Goal: Transaction & Acquisition: Purchase product/service

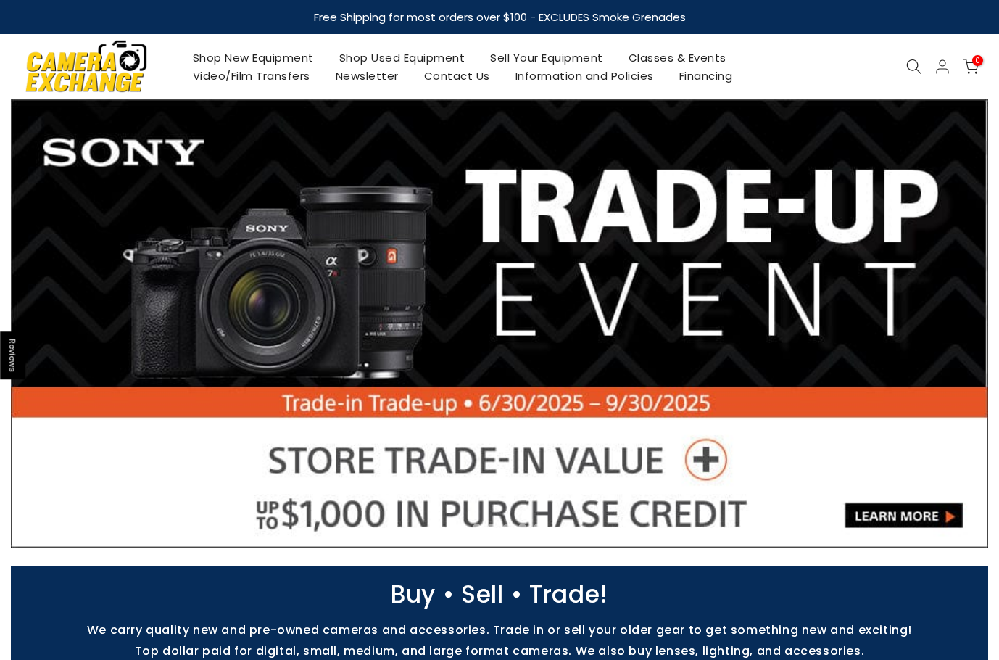
click at [394, 59] on link "Shop Used Equipment" at bounding box center [402, 58] width 152 height 18
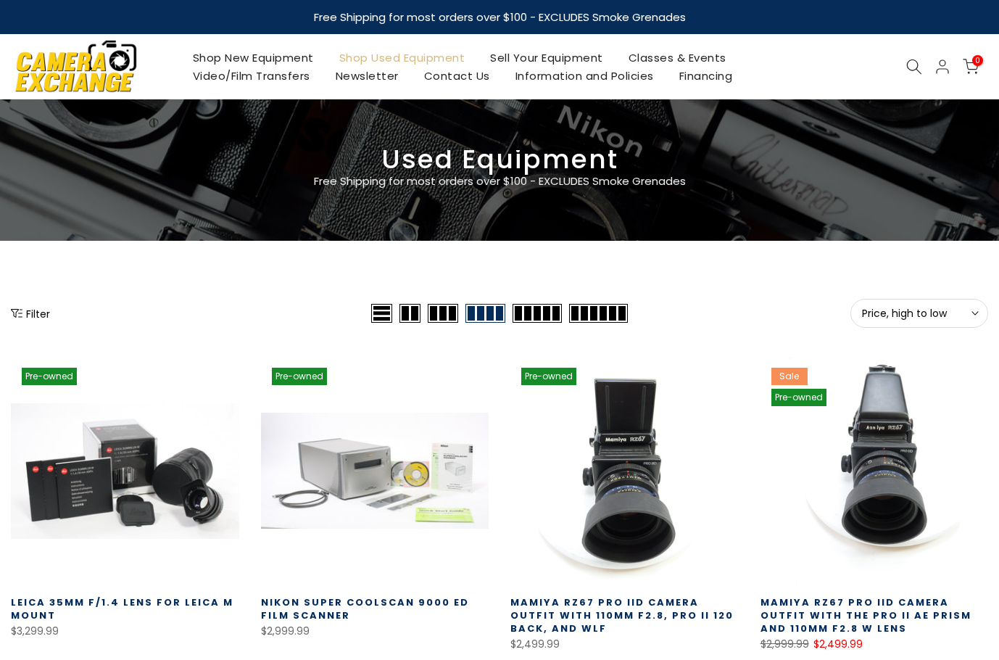
click at [892, 301] on button "Price, high to low Sort" at bounding box center [919, 313] width 138 height 29
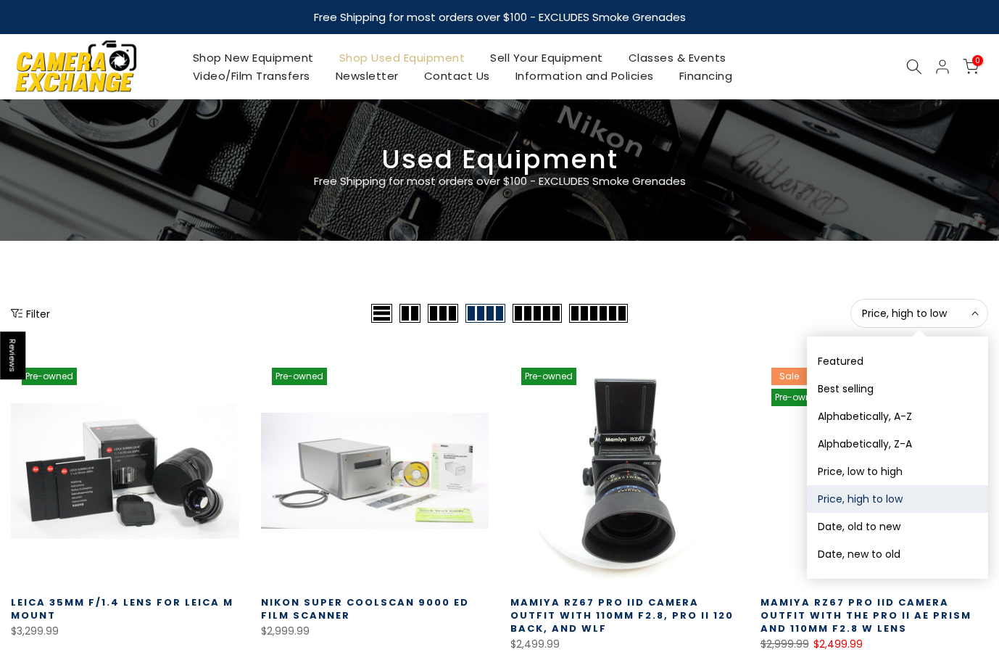
click at [889, 324] on button "Price, high to low Sort" at bounding box center [919, 313] width 138 height 29
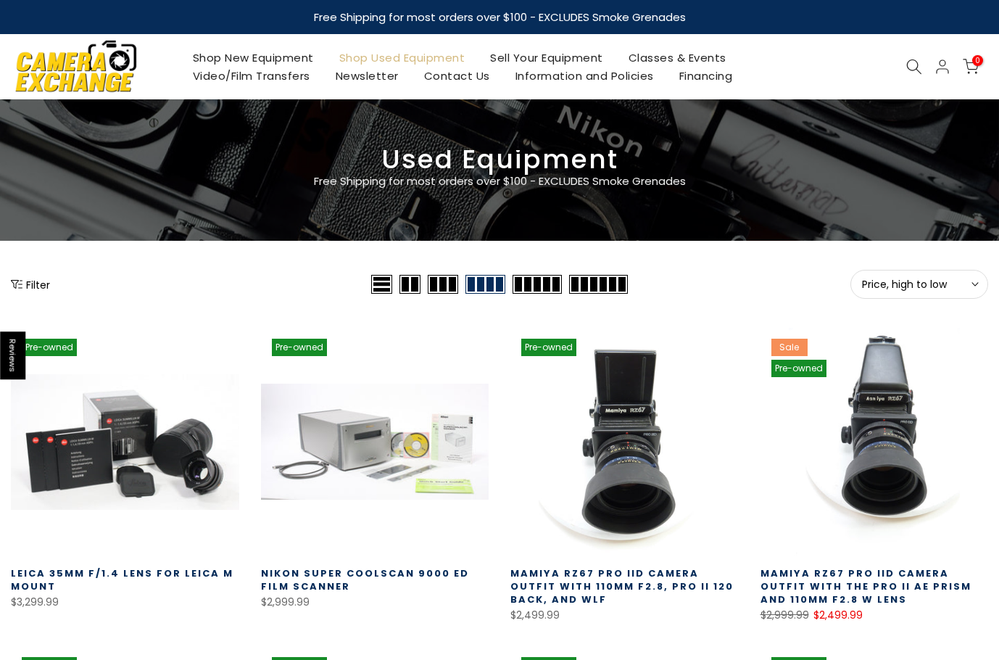
click at [898, 295] on button "Price, high to low Sort" at bounding box center [919, 284] width 138 height 29
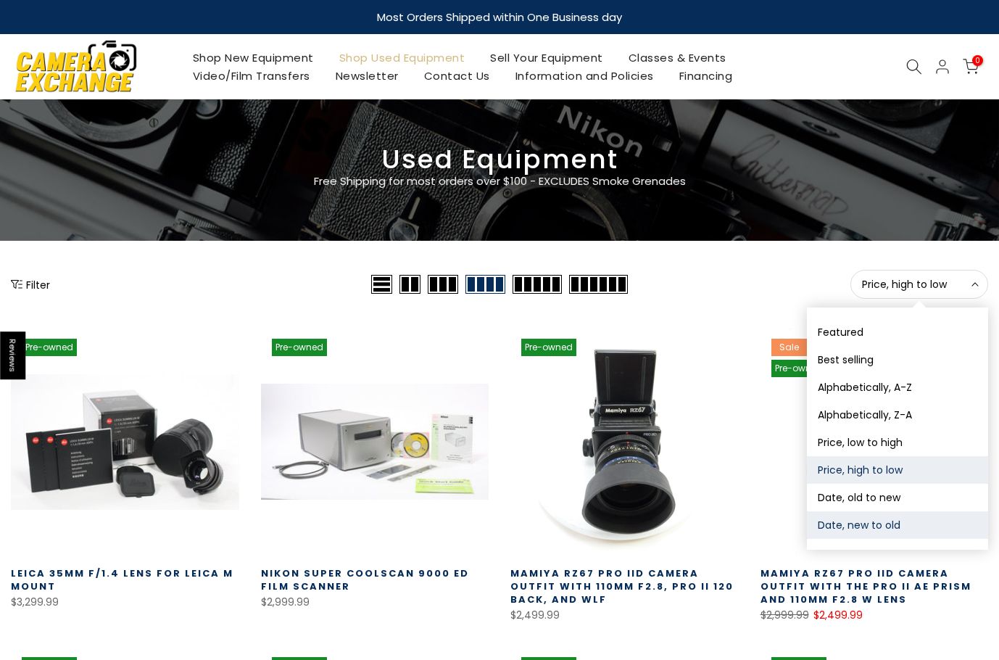
click at [873, 529] on button "Date, new to old" at bounding box center [897, 525] width 181 height 28
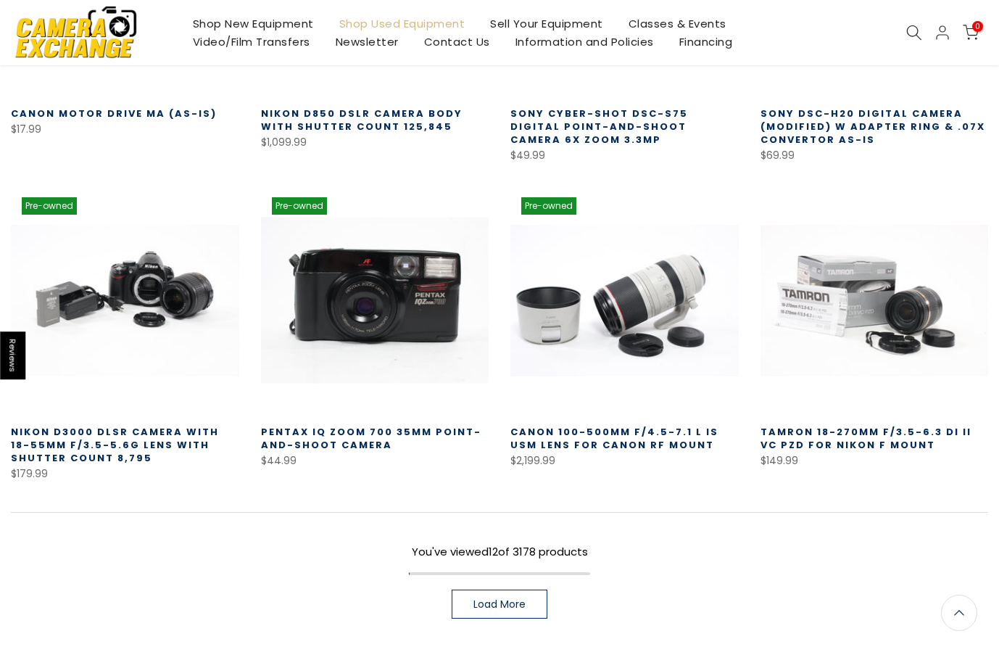
scroll to position [761, 0]
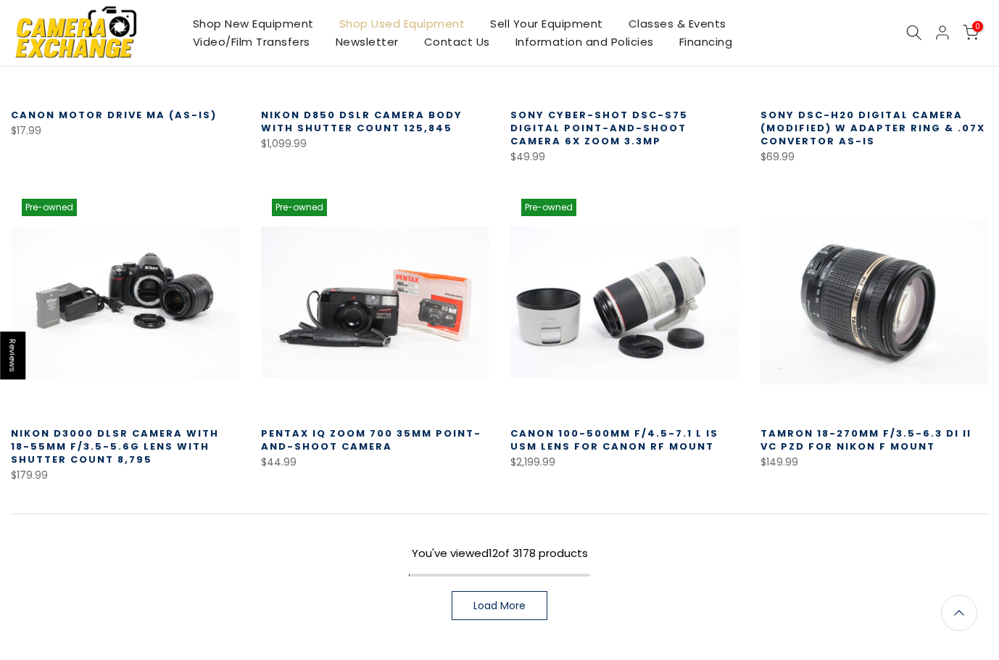
click at [900, 294] on link at bounding box center [875, 302] width 228 height 228
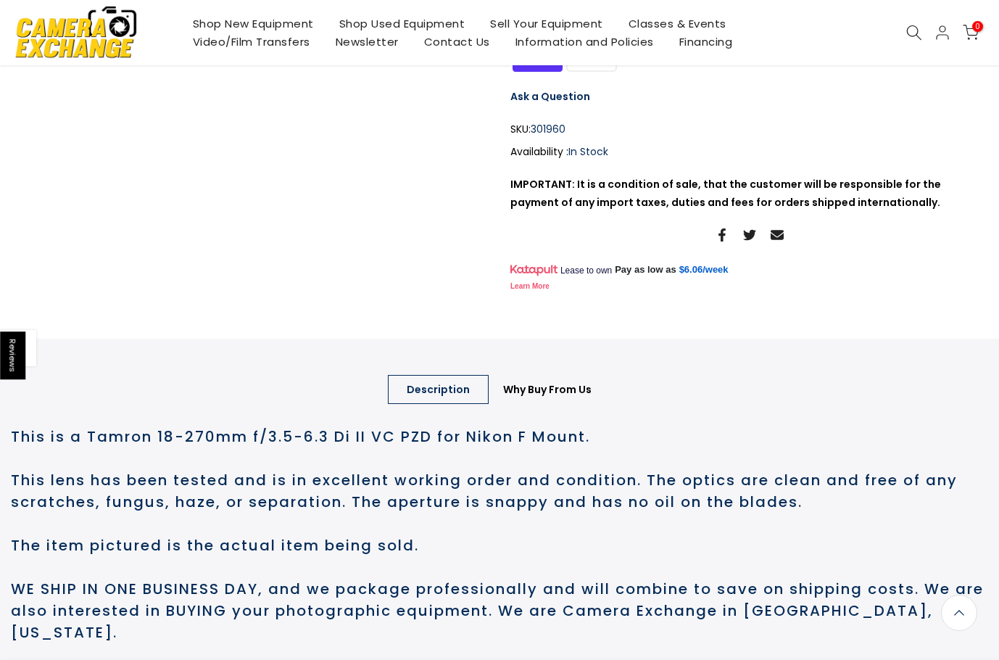
scroll to position [580, 0]
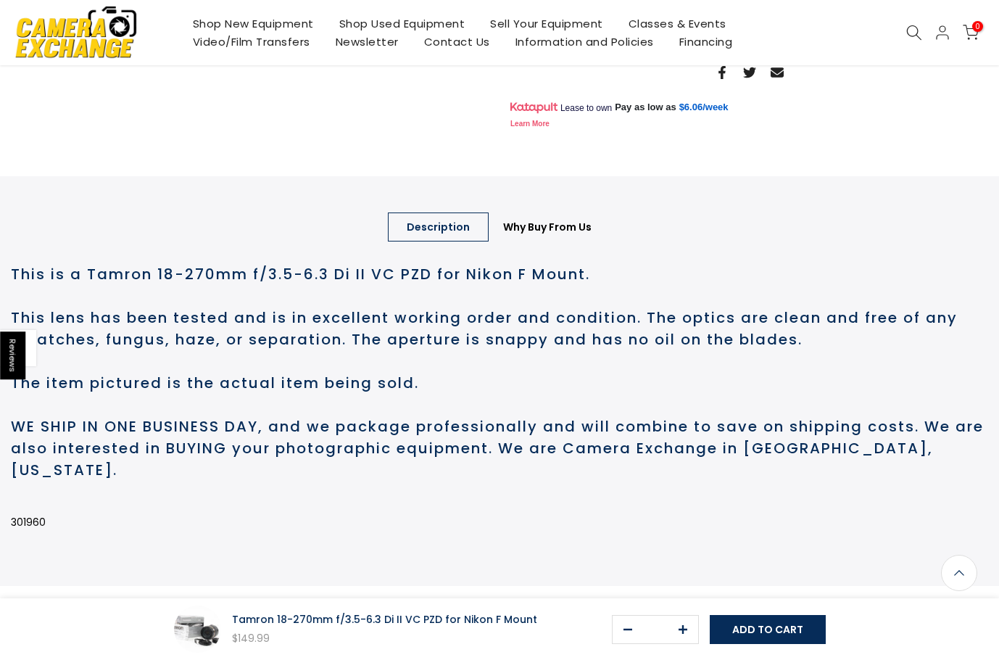
click at [28, 531] on p "301960" at bounding box center [499, 522] width 977 height 18
copy p "301960"
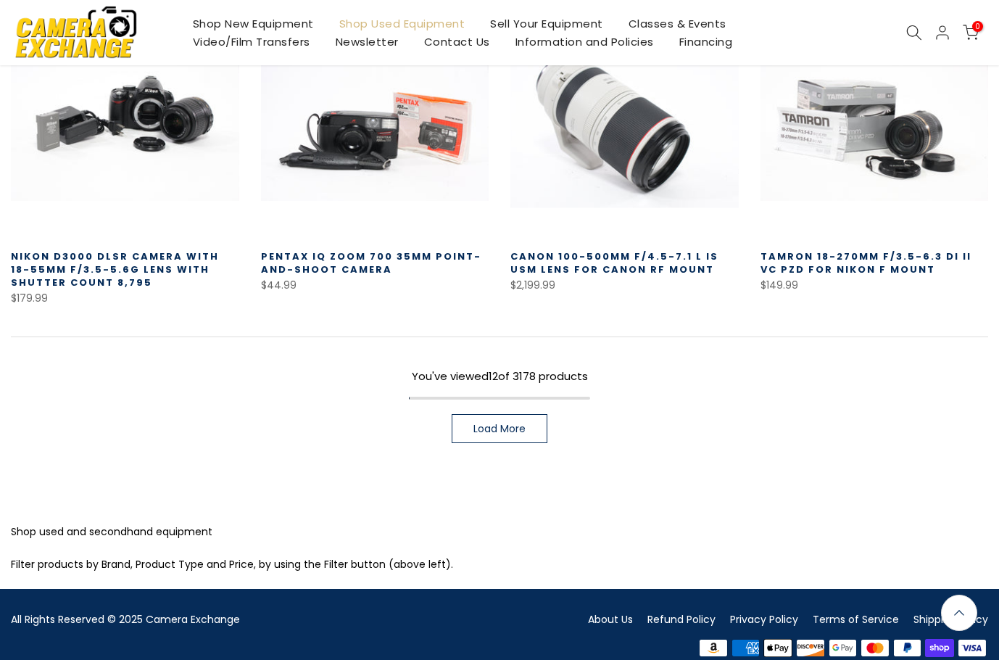
scroll to position [961, 0]
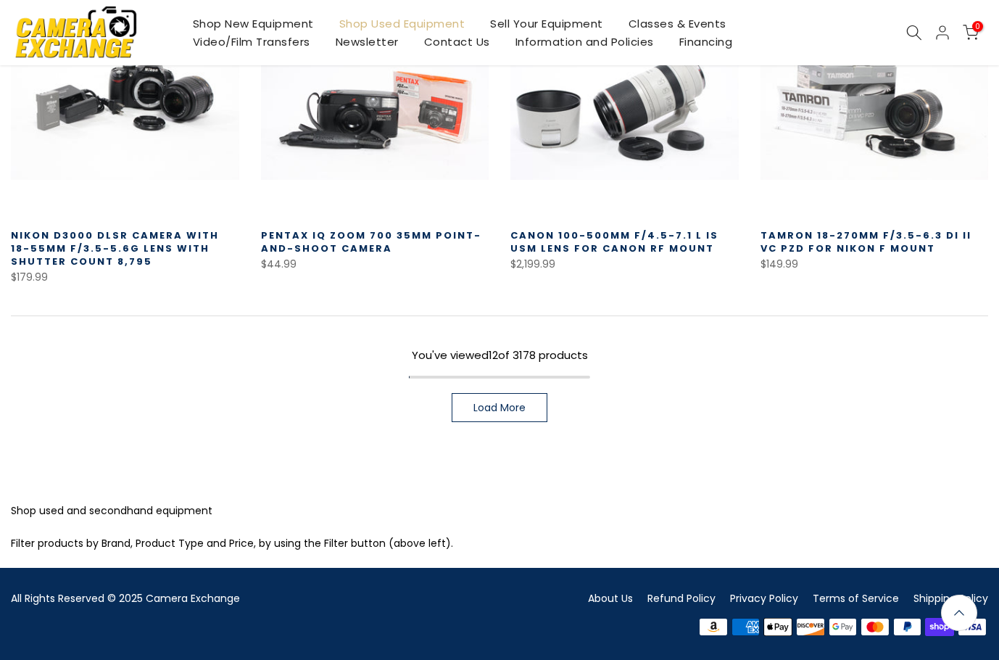
click at [485, 410] on span "Load More" at bounding box center [499, 407] width 52 height 10
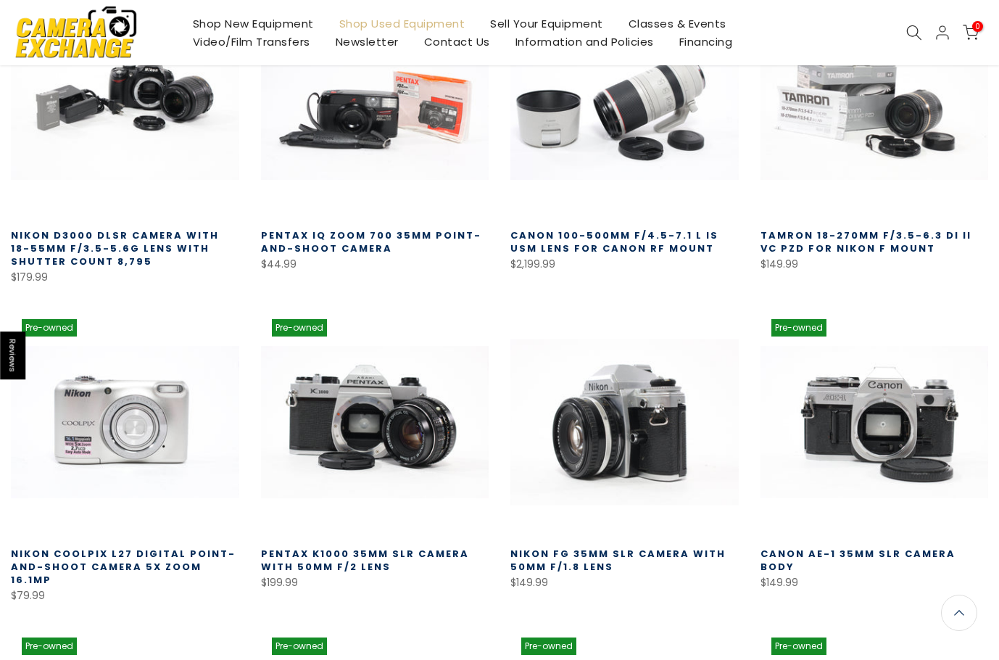
click at [672, 378] on link at bounding box center [624, 422] width 228 height 228
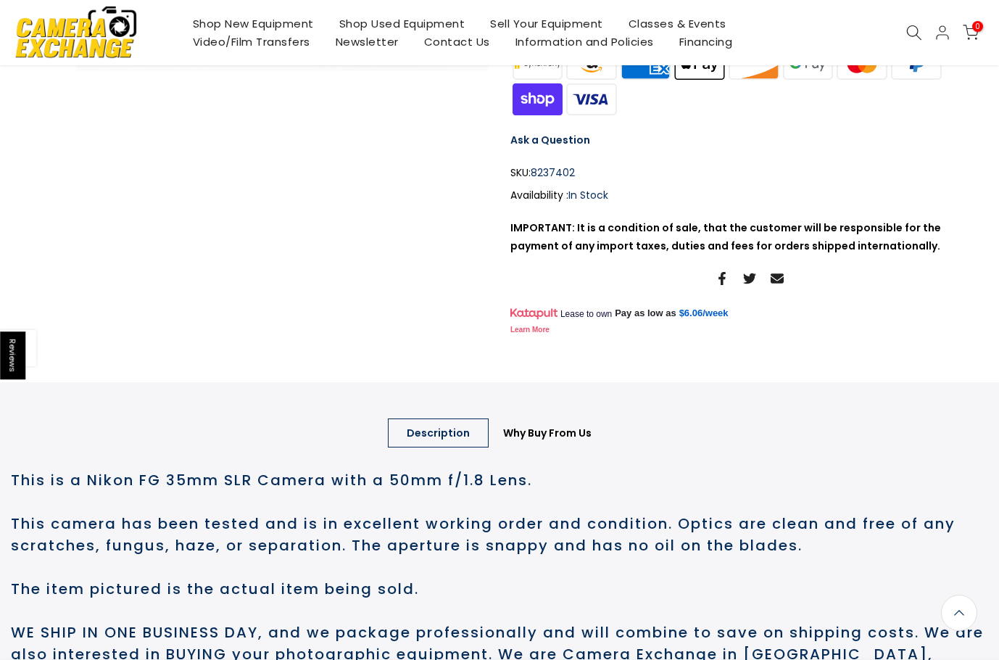
scroll to position [725, 0]
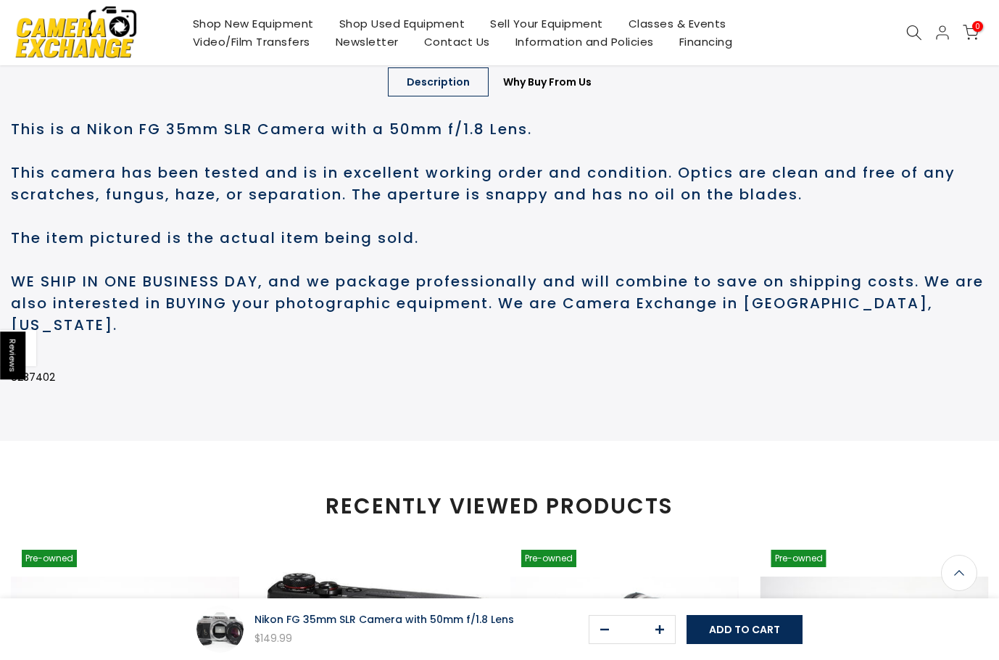
click at [29, 386] on p "8237402" at bounding box center [499, 377] width 977 height 18
copy p "8237402"
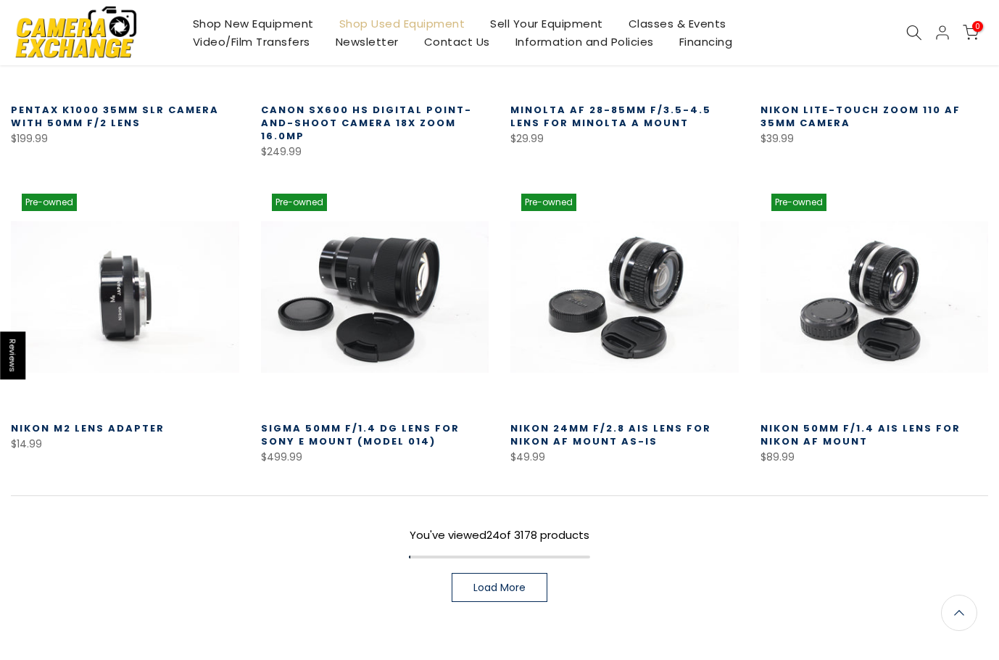
scroll to position [959, 0]
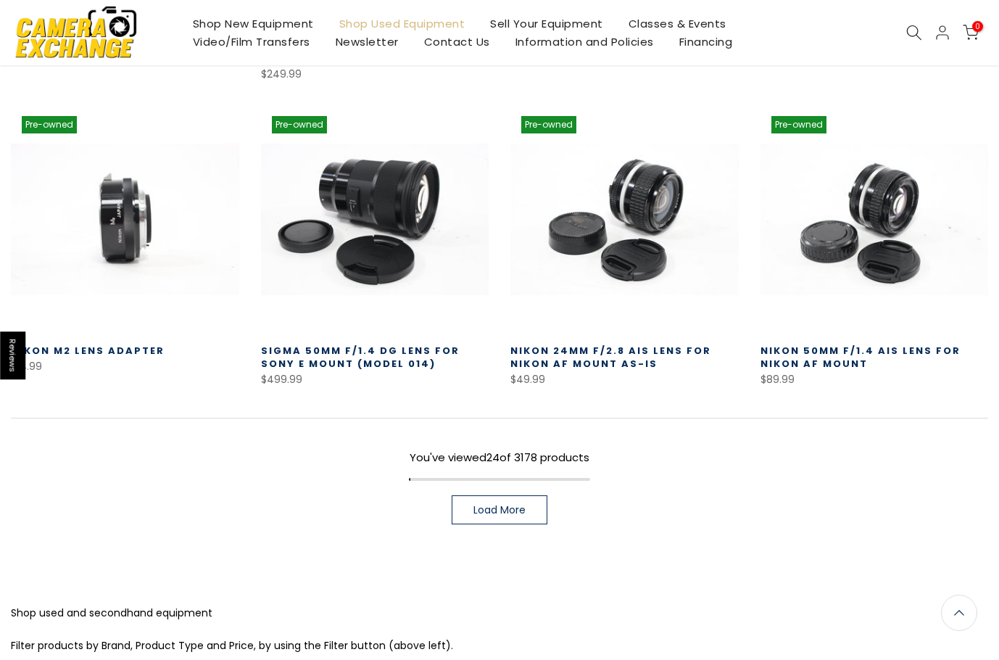
click at [499, 505] on span "Load More" at bounding box center [499, 510] width 52 height 10
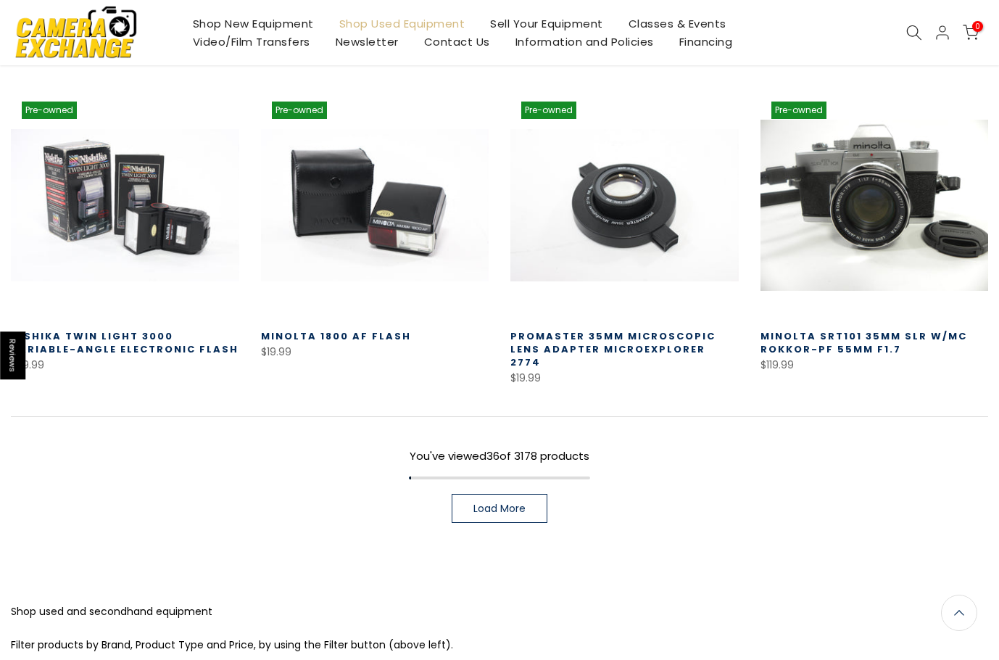
scroll to position [1902, 0]
click at [495, 503] on span "Load More" at bounding box center [499, 508] width 52 height 10
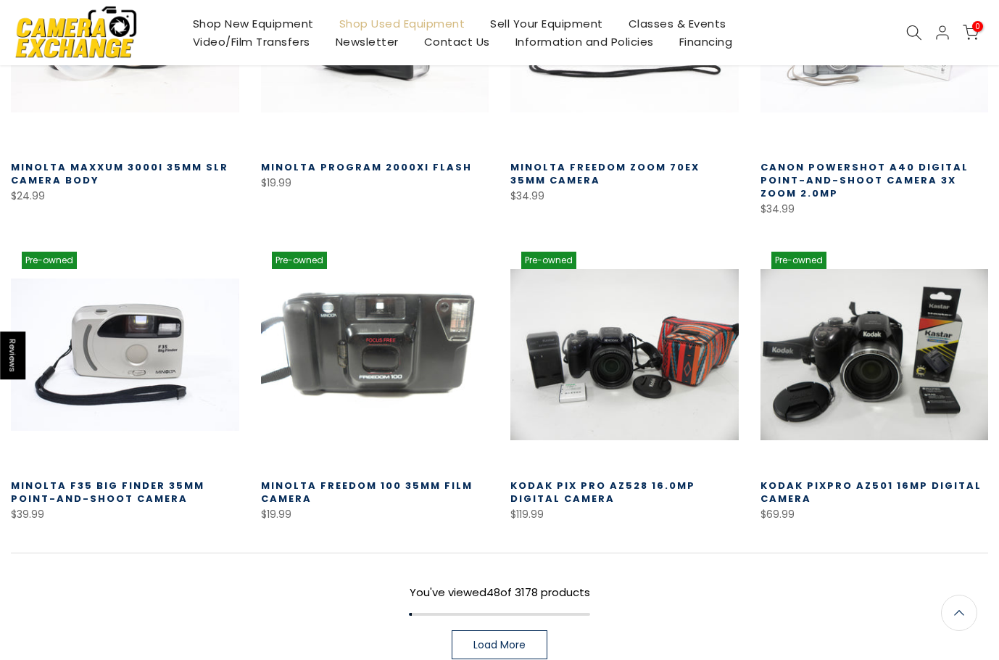
scroll to position [2906, 0]
